Goal: Transaction & Acquisition: Purchase product/service

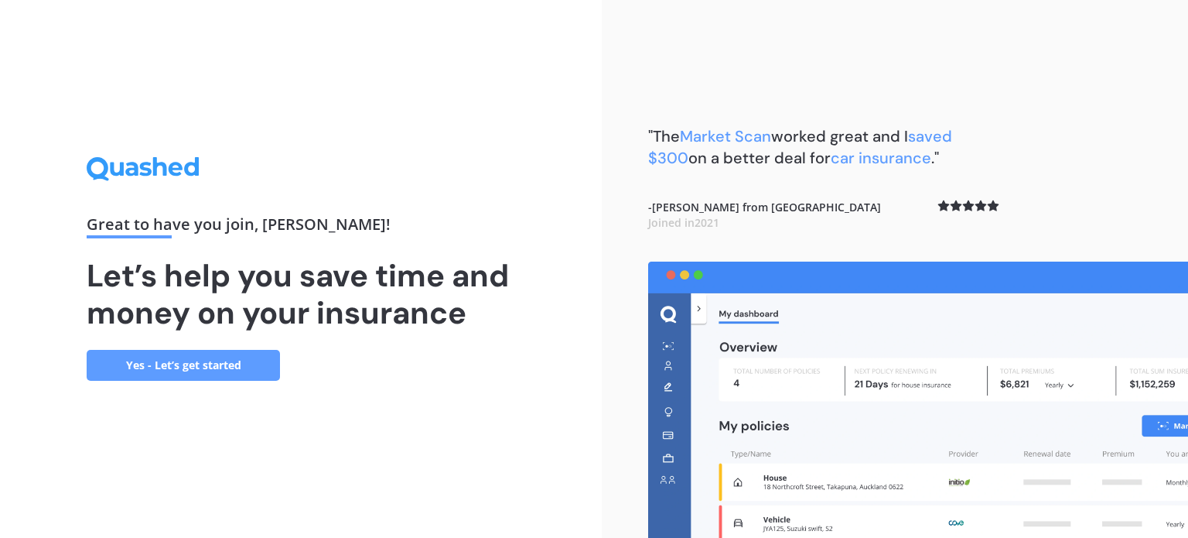
click at [217, 361] on link "Yes - Let’s get started" at bounding box center [183, 365] width 193 height 31
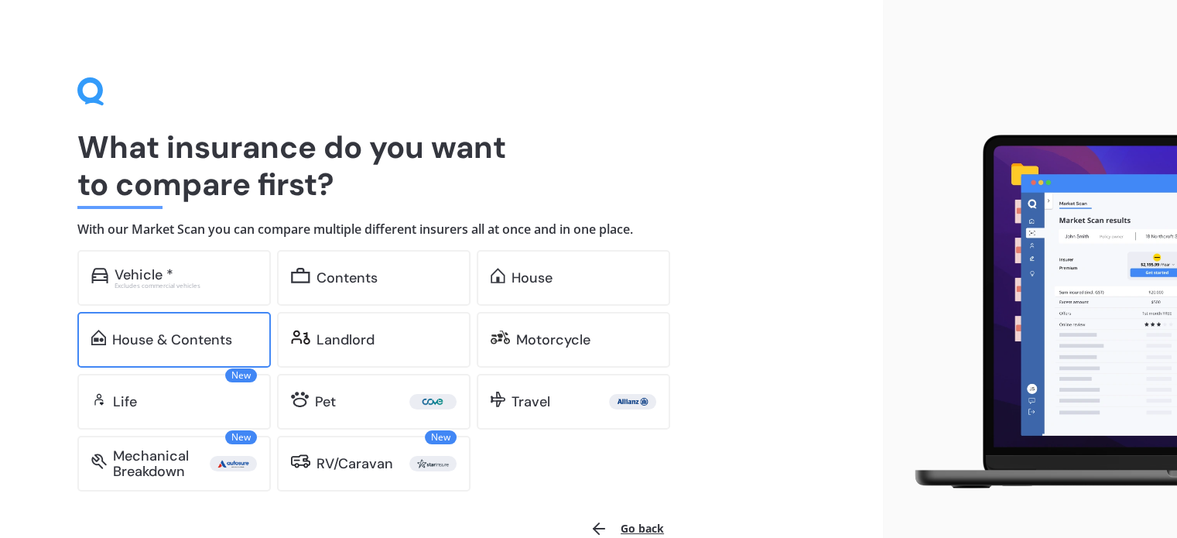
click at [200, 344] on div "House & Contents" at bounding box center [172, 339] width 120 height 15
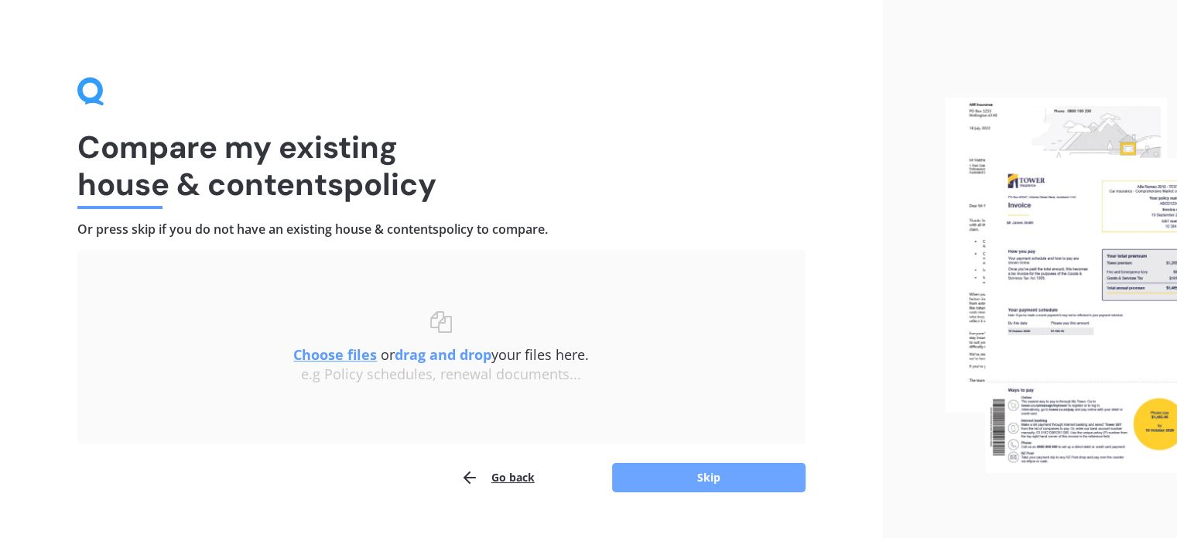
click at [625, 478] on button "Skip" at bounding box center [708, 477] width 193 height 29
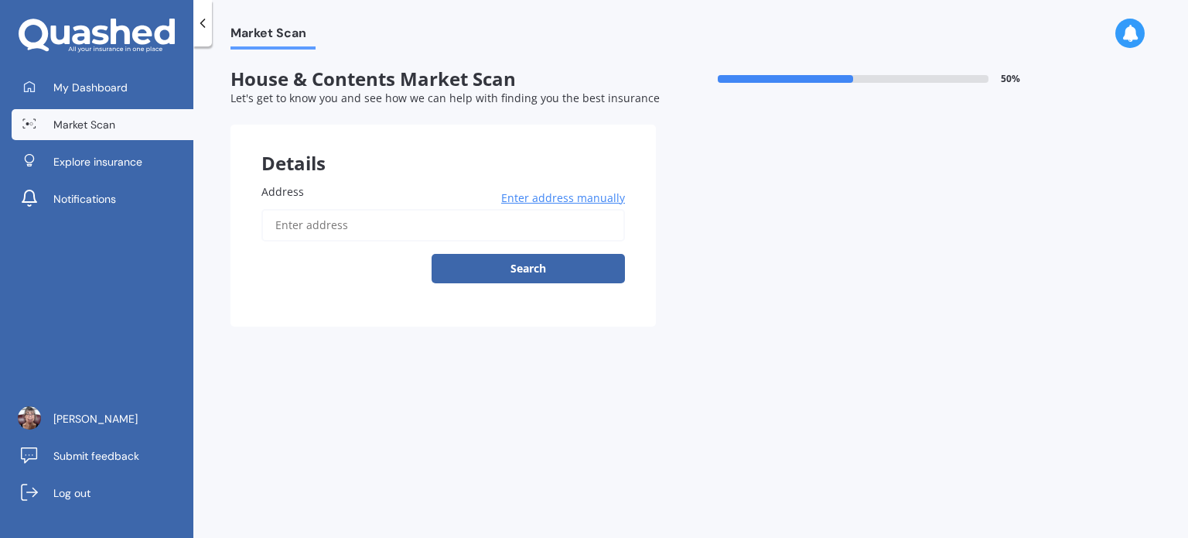
click at [330, 226] on input "Address" at bounding box center [444, 225] width 364 height 32
